Goal: Check status: Check status

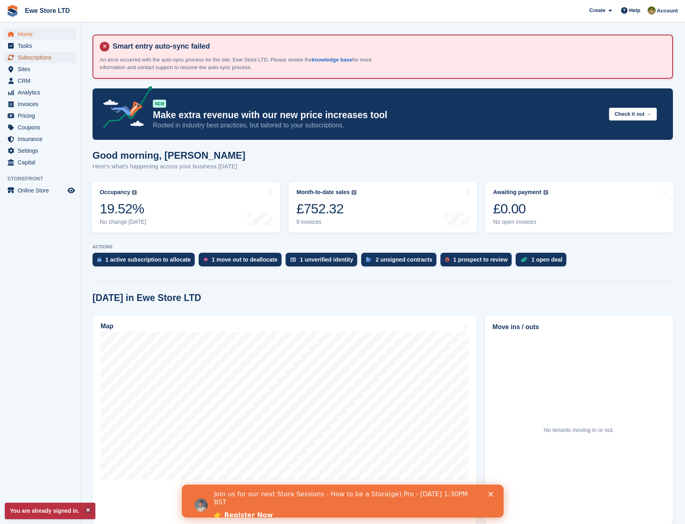
click at [37, 55] on span "Subscriptions" at bounding box center [42, 57] width 48 height 11
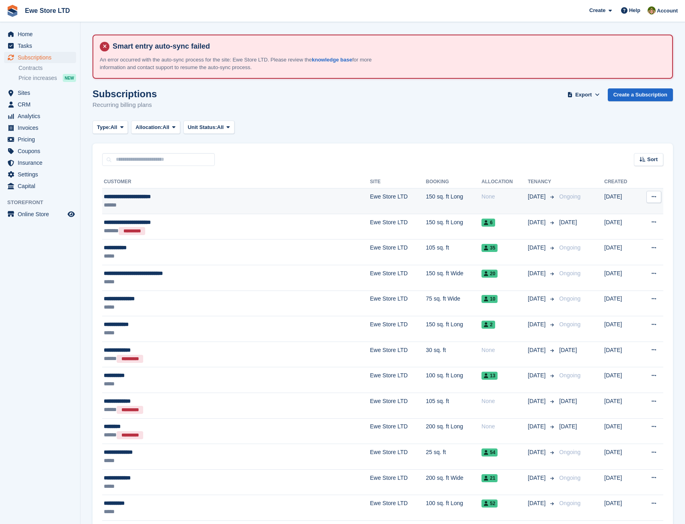
click at [139, 196] on div "**********" at bounding box center [193, 197] width 179 height 8
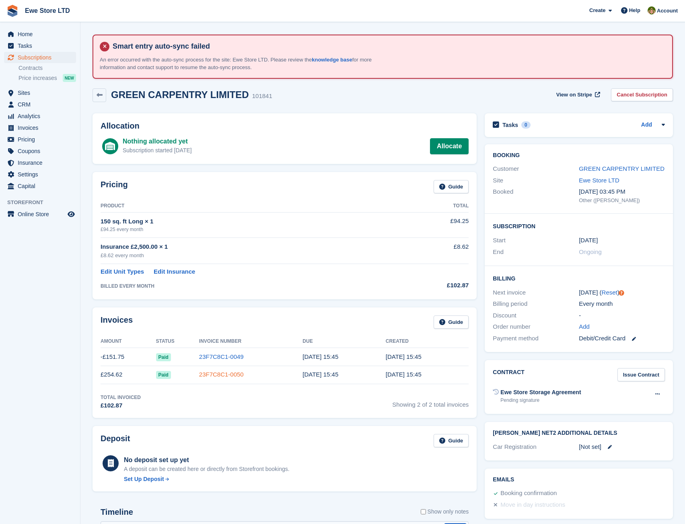
click at [230, 377] on link "23F7C8C1-0050" at bounding box center [221, 374] width 45 height 7
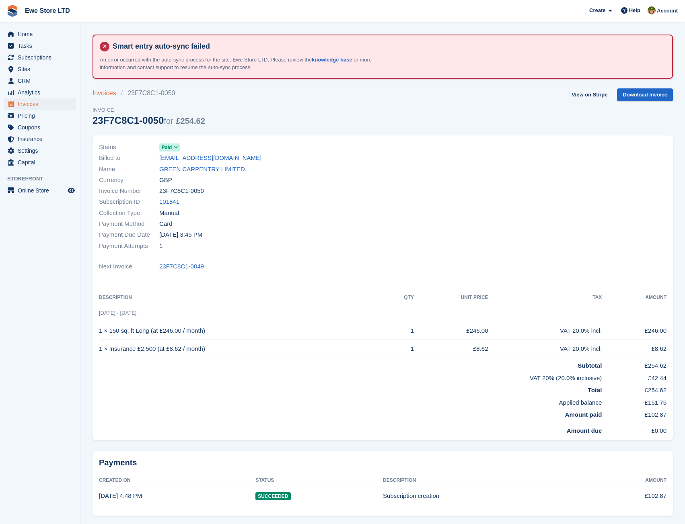
click at [104, 91] on link "Invoices" at bounding box center [106, 93] width 29 height 10
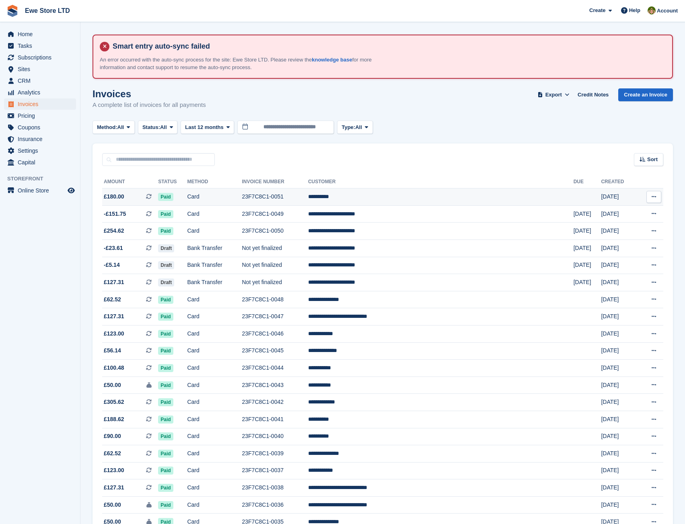
click at [242, 200] on td "Card" at bounding box center [214, 197] width 55 height 17
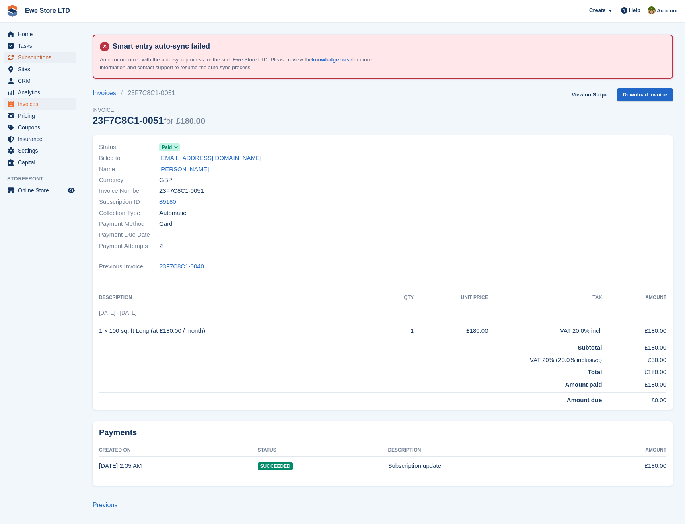
click at [35, 57] on span "Subscriptions" at bounding box center [42, 57] width 48 height 11
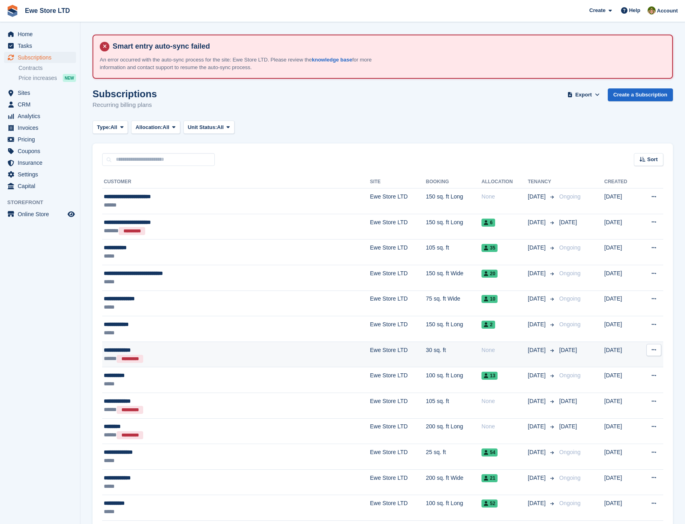
click at [659, 348] on button at bounding box center [653, 350] width 15 height 12
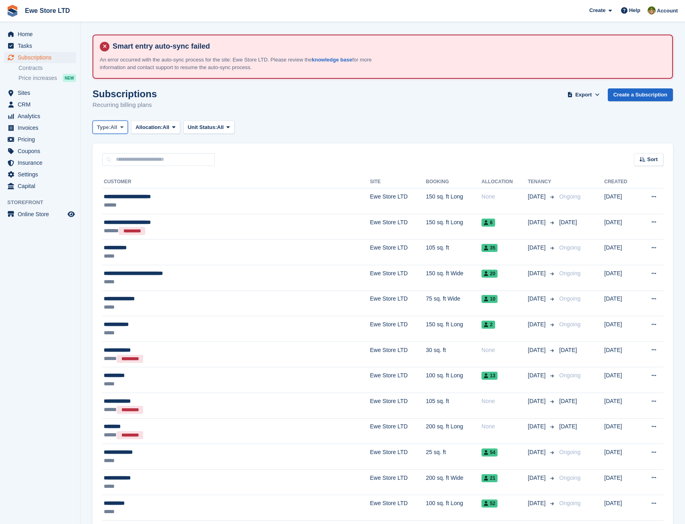
click at [123, 129] on icon at bounding box center [121, 127] width 3 height 5
click at [117, 190] on link "Active" at bounding box center [131, 189] width 70 height 14
